Goal: Task Accomplishment & Management: Use online tool/utility

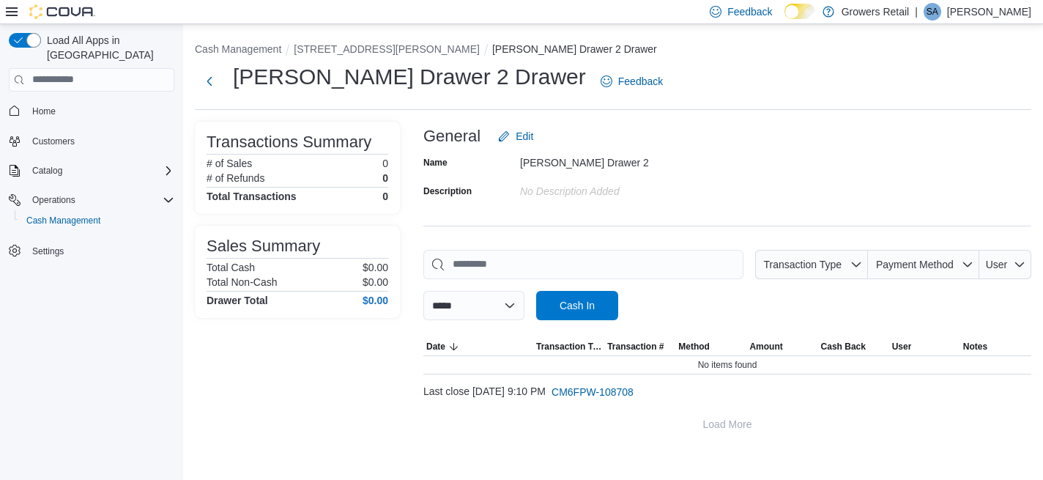
click at [596, 189] on div "No Description added" at bounding box center [618, 188] width 196 height 18
click at [558, 266] on input "This is a search bar. As you type, the results lower in the page will automatic…" at bounding box center [583, 264] width 320 height 29
type input "****"
click at [881, 163] on div "Name Pape Drawer 2 Description No Description added" at bounding box center [727, 176] width 608 height 51
click at [594, 310] on span "Cash In" at bounding box center [576, 304] width 35 height 15
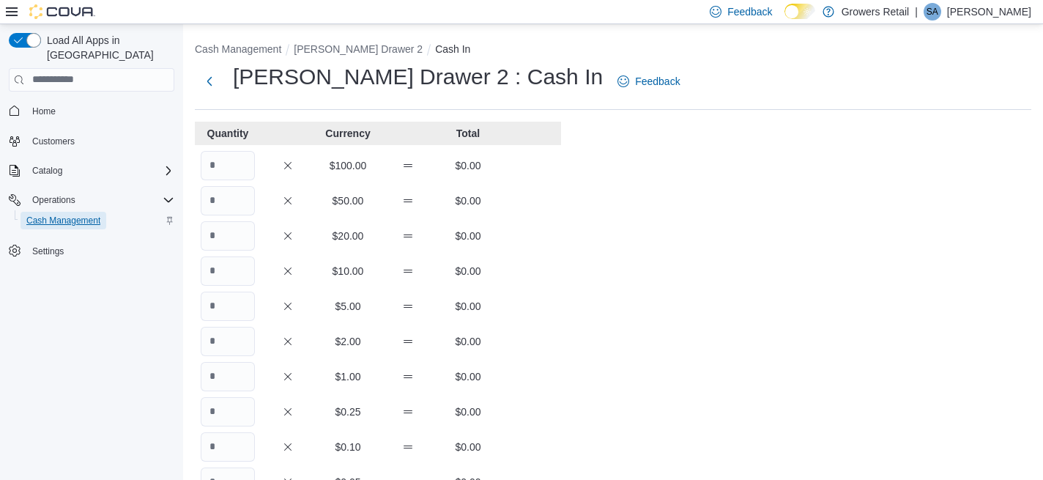
click at [54, 215] on span "Cash Management" at bounding box center [63, 221] width 74 height 12
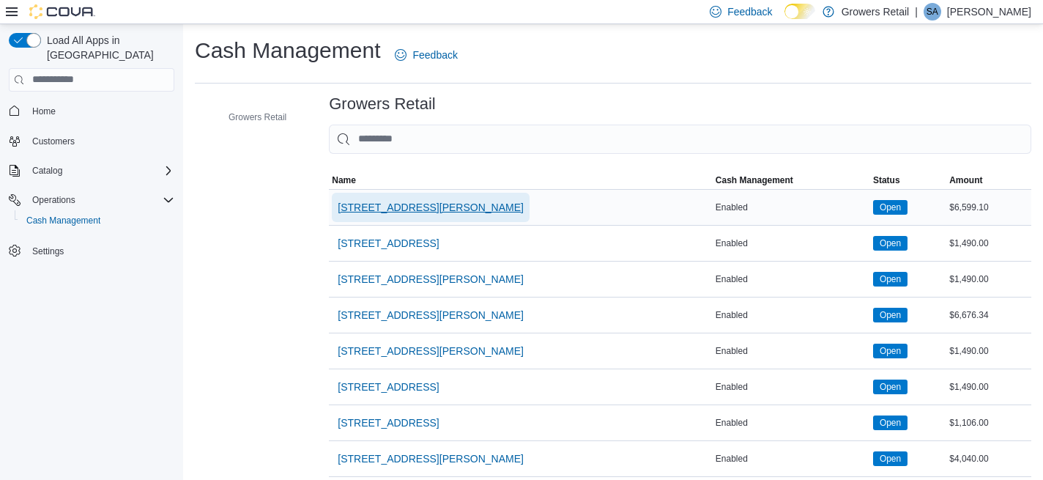
click at [369, 205] on span "[STREET_ADDRESS][PERSON_NAME]" at bounding box center [431, 207] width 186 height 15
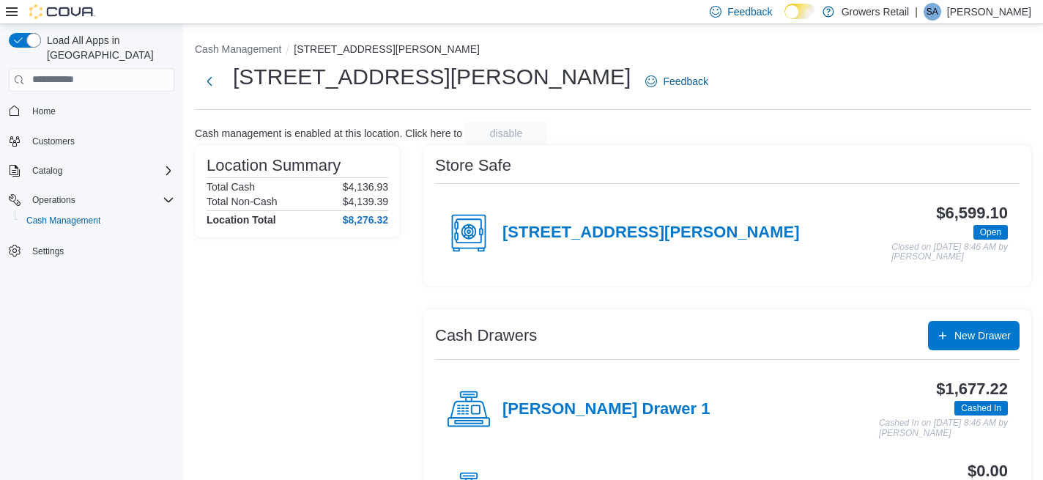
click at [597, 393] on div "Pape Drawer 1" at bounding box center [578, 409] width 263 height 44
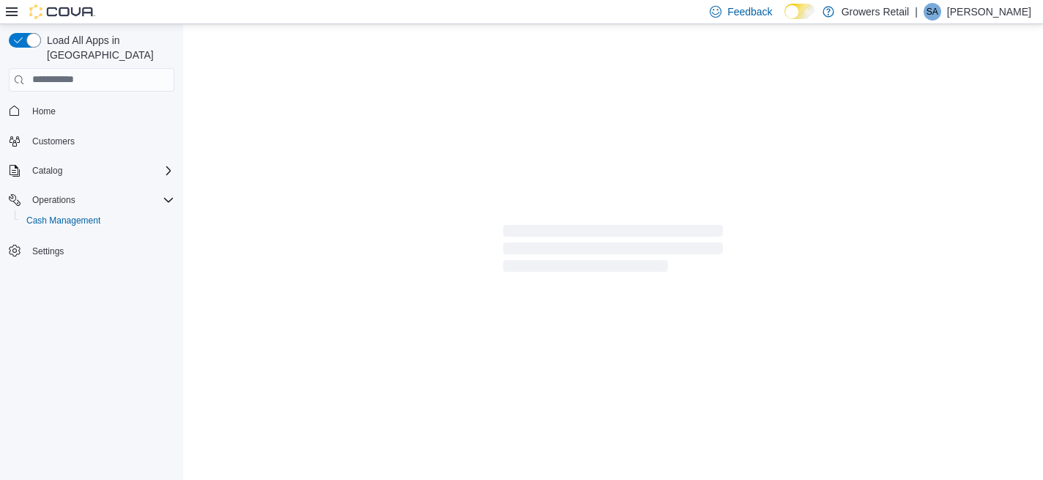
click at [597, 396] on div at bounding box center [612, 251] width 859 height 454
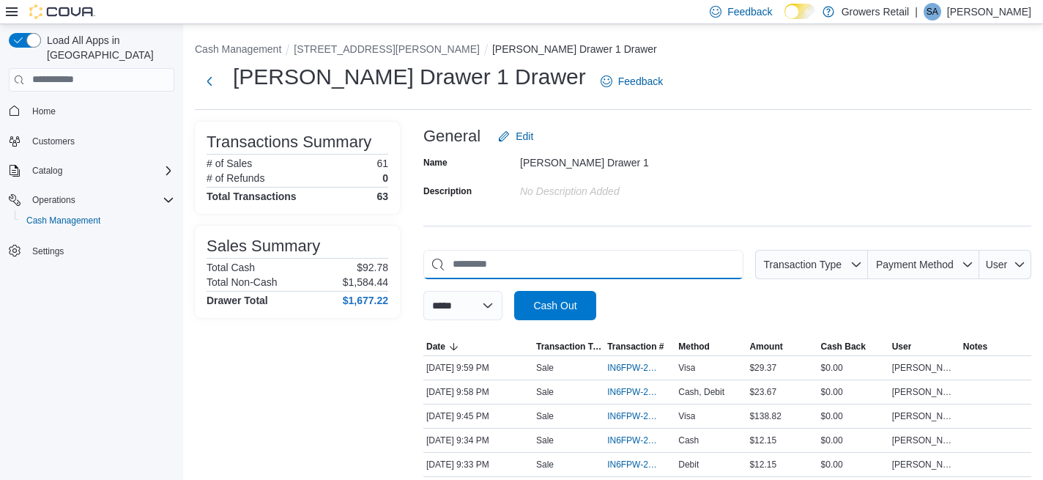
click at [627, 275] on input "This is a search bar. As you type, the results lower in the page will automatic…" at bounding box center [583, 264] width 320 height 29
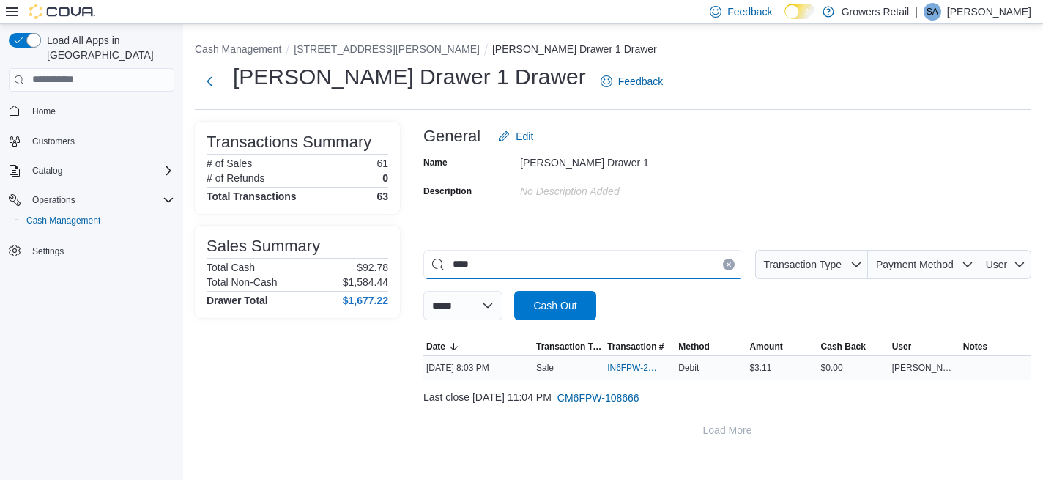
type input "****"
click at [634, 367] on span "IN6FPW-2030105" at bounding box center [632, 368] width 51 height 12
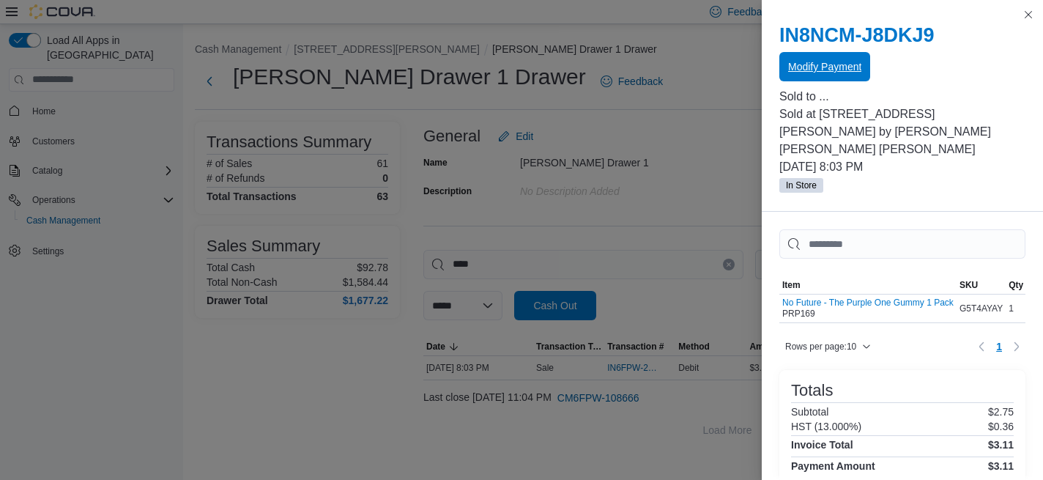
click at [859, 54] on span "Modify Payment" at bounding box center [824, 66] width 73 height 29
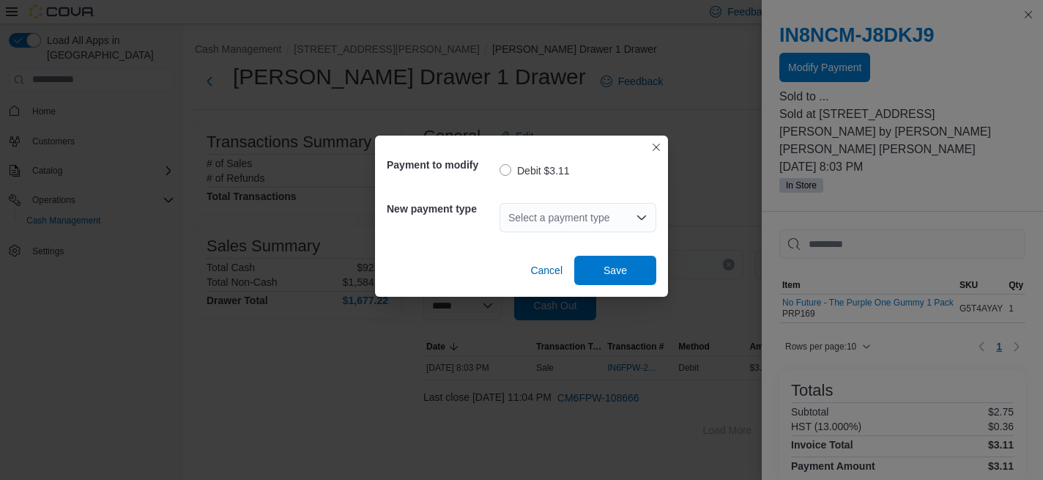
click at [600, 223] on div "Select a payment type" at bounding box center [577, 217] width 157 height 29
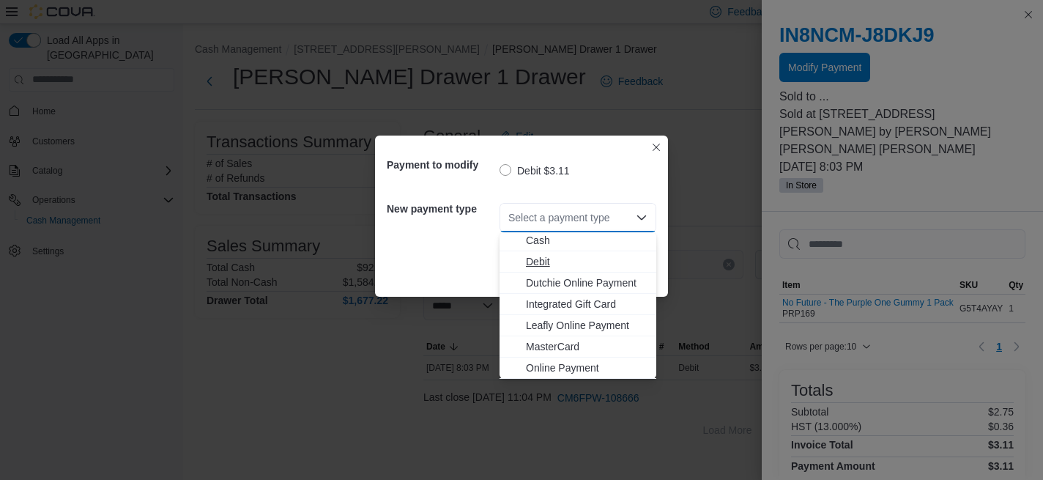
scroll to position [23, 0]
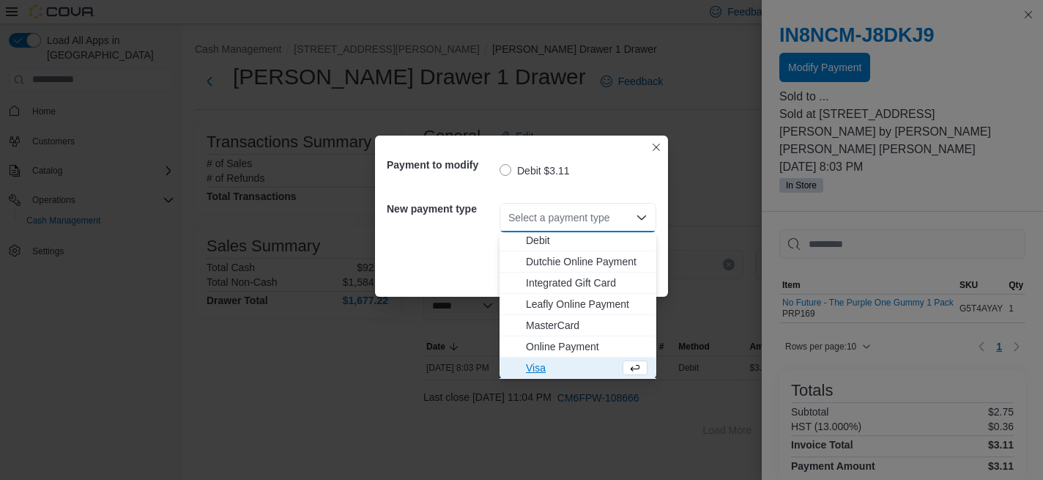
click at [533, 365] on span "Visa" at bounding box center [573, 367] width 94 height 15
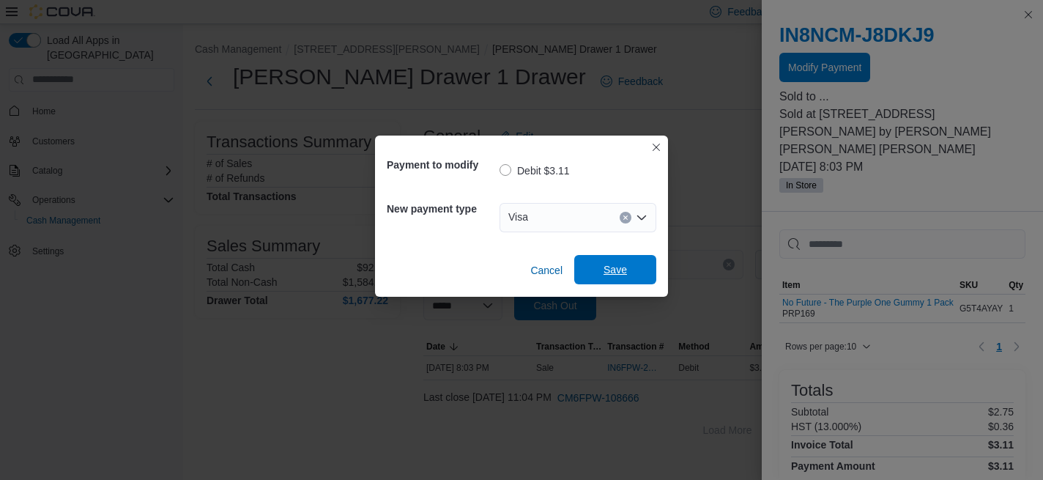
click at [624, 261] on span "Save" at bounding box center [615, 269] width 64 height 29
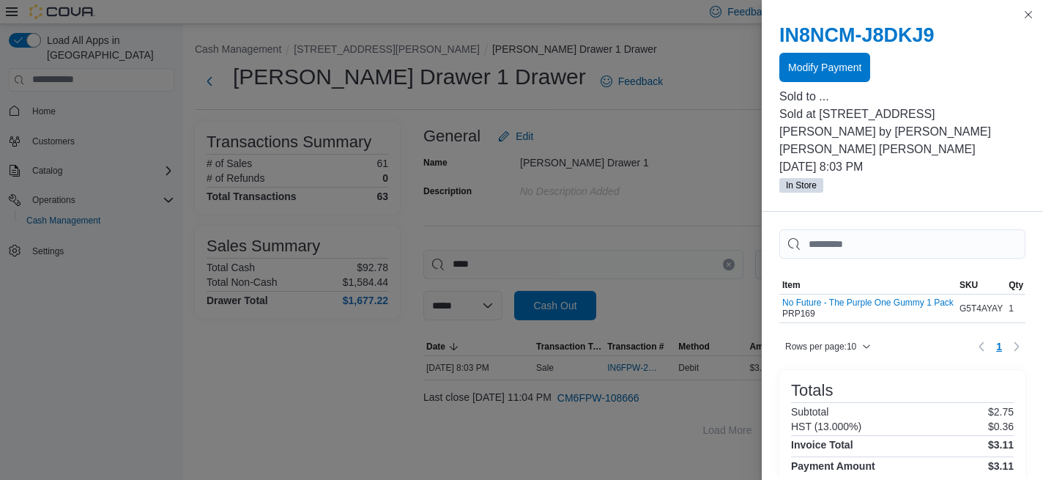
click at [1039, 16] on div "IN8NCM-J8DKJ9 Modify Payment Sold to ... Sold at 1021 Pape Avenue by Andre Luis…" at bounding box center [901, 109] width 281 height 206
